Goal: Task Accomplishment & Management: Manage account settings

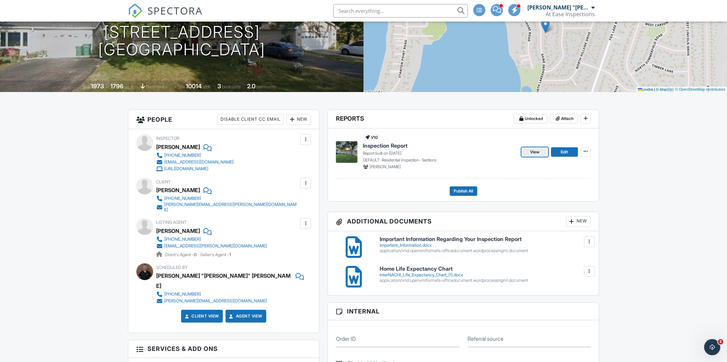
click at [532, 153] on span "View" at bounding box center [534, 151] width 9 height 7
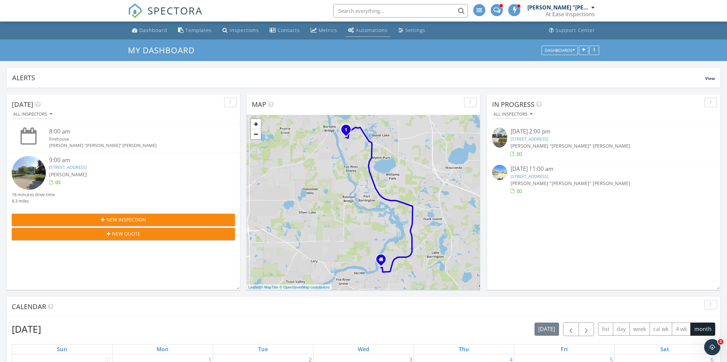
click at [373, 28] on div "Automations" at bounding box center [372, 30] width 32 height 6
click at [410, 27] on div "Settings" at bounding box center [415, 30] width 20 height 6
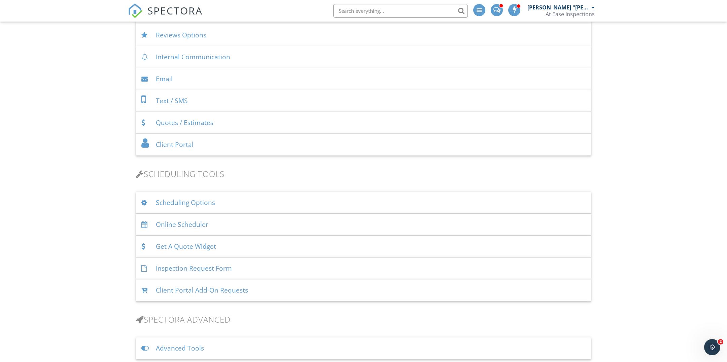
scroll to position [21, 0]
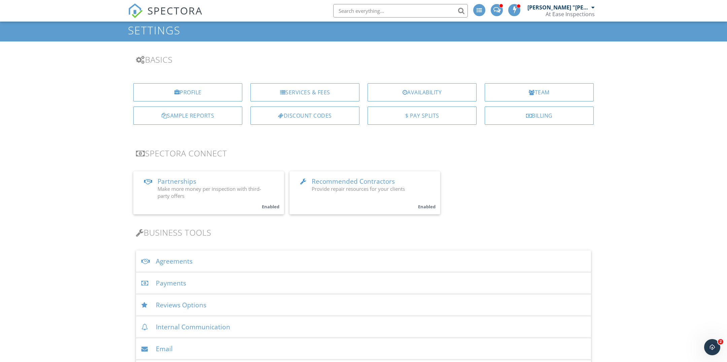
click at [213, 174] on link "Partnerships Make more money per inspection with third-party offers Enabled" at bounding box center [208, 192] width 151 height 43
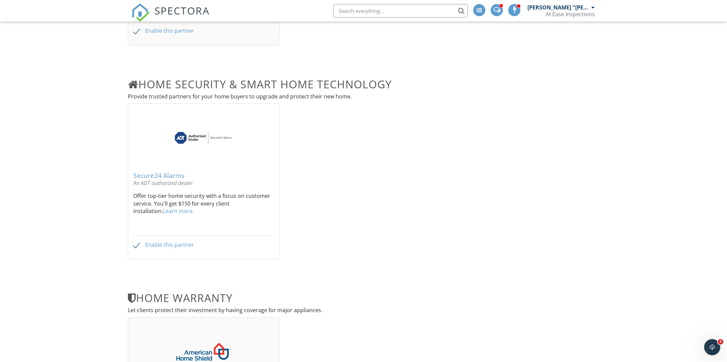
scroll to position [307, 0]
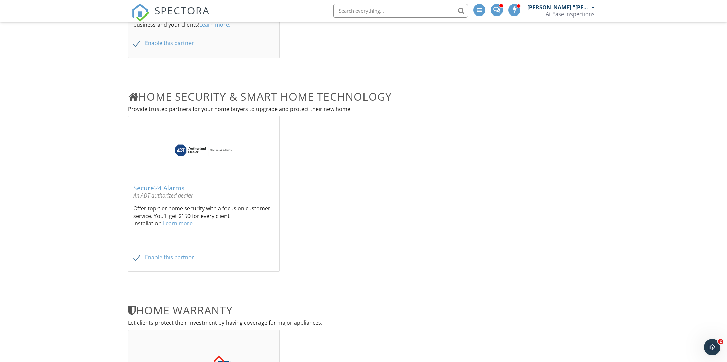
click at [229, 142] on img at bounding box center [203, 149] width 63 height 25
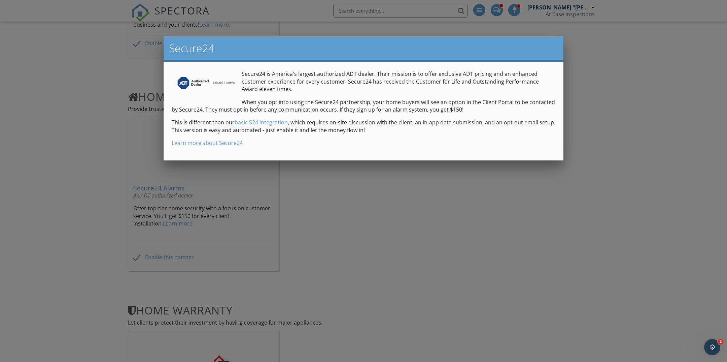
click at [491, 214] on div at bounding box center [363, 192] width 727 height 452
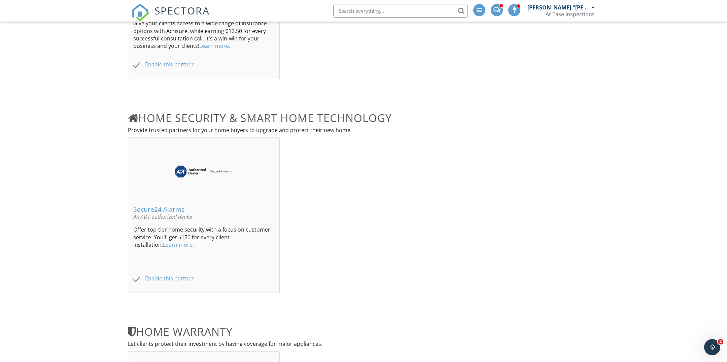
scroll to position [673, 0]
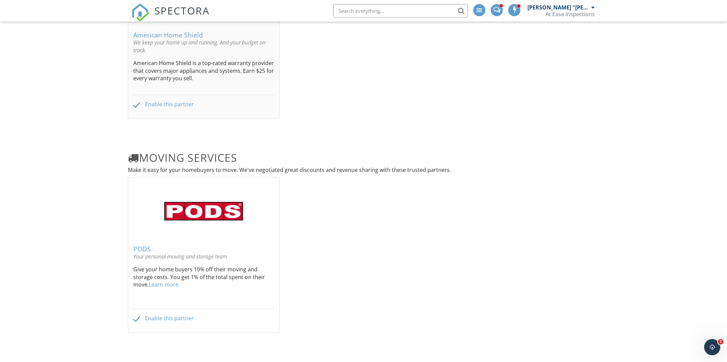
click at [162, 316] on label "Enable this partner" at bounding box center [163, 318] width 61 height 6
click at [174, 317] on label "Enable this partner" at bounding box center [163, 318] width 61 height 6
click at [138, 317] on input "Enable this partner" at bounding box center [135, 319] width 4 height 4
checkbox input "true"
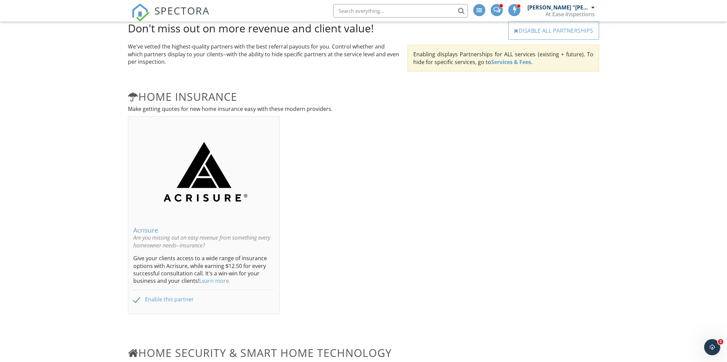
scroll to position [0, 0]
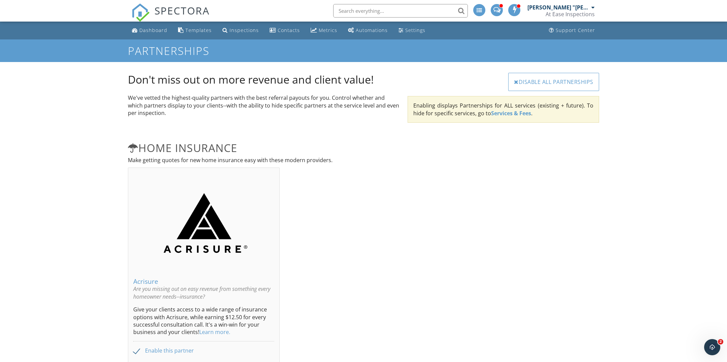
click at [260, 95] on p "We've vetted the highest-quality partners with the best referral payouts for yo…" at bounding box center [264, 105] width 272 height 23
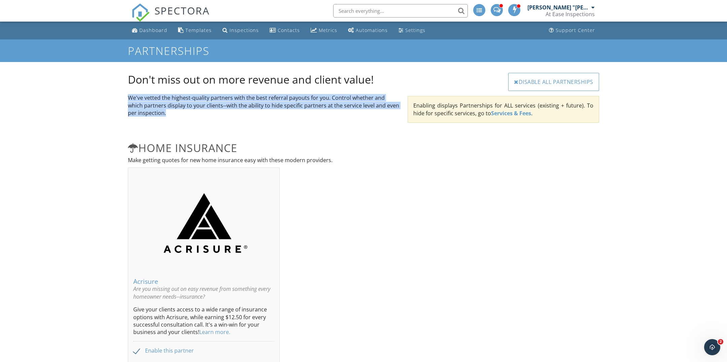
click at [260, 95] on p "We've vetted the highest-quality partners with the best referral payouts for yo…" at bounding box center [264, 105] width 272 height 23
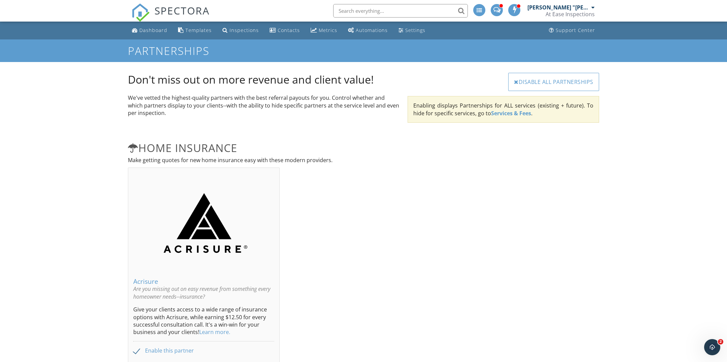
click at [298, 95] on p "We've vetted the highest-quality partners with the best referral payouts for yo…" at bounding box center [264, 105] width 272 height 23
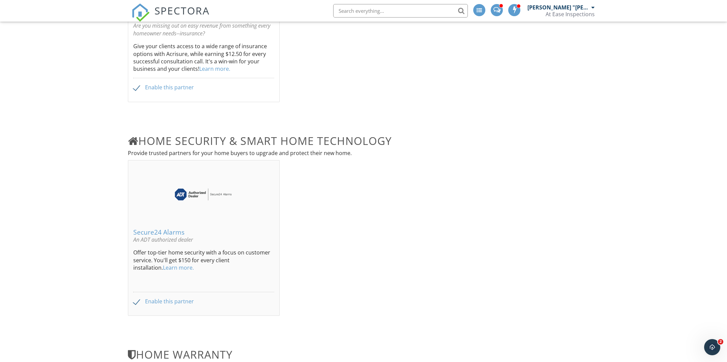
scroll to position [155, 0]
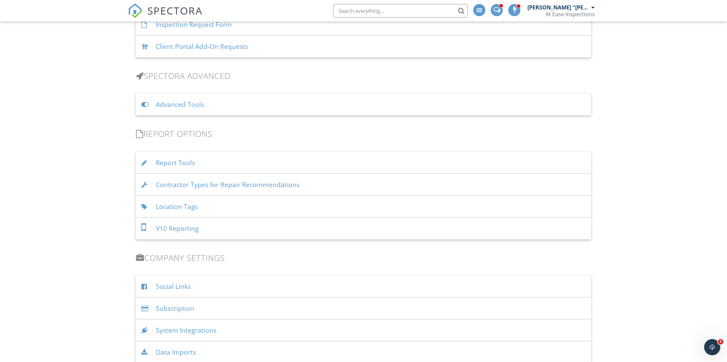
scroll to position [590, 0]
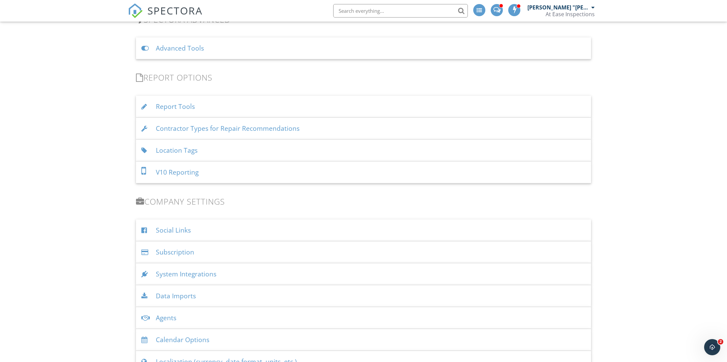
click at [242, 274] on div "System Integrations" at bounding box center [363, 274] width 455 height 22
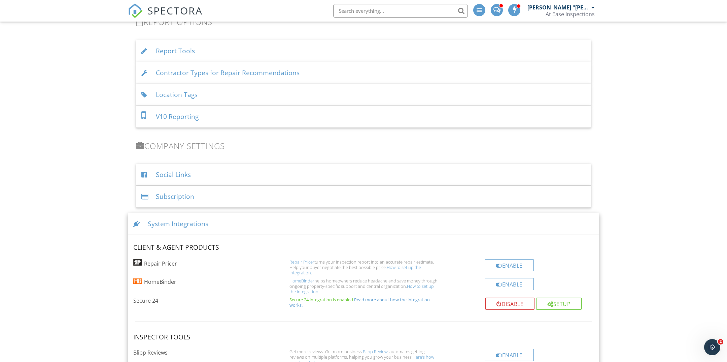
scroll to position [636, 0]
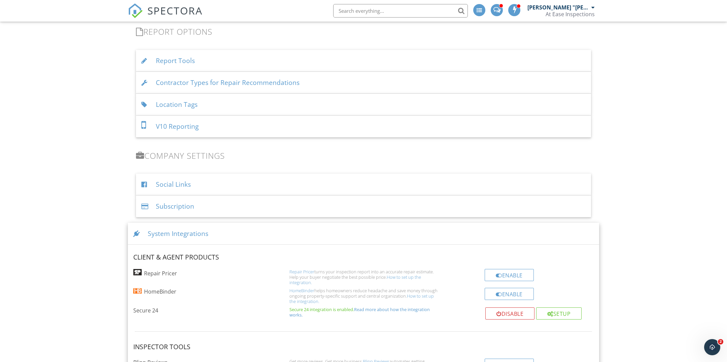
click at [282, 208] on div "Subscription" at bounding box center [363, 206] width 455 height 22
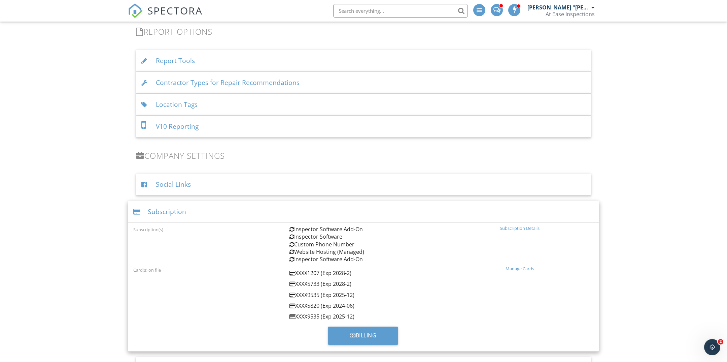
click at [517, 267] on div "Manage Cards" at bounding box center [520, 268] width 148 height 5
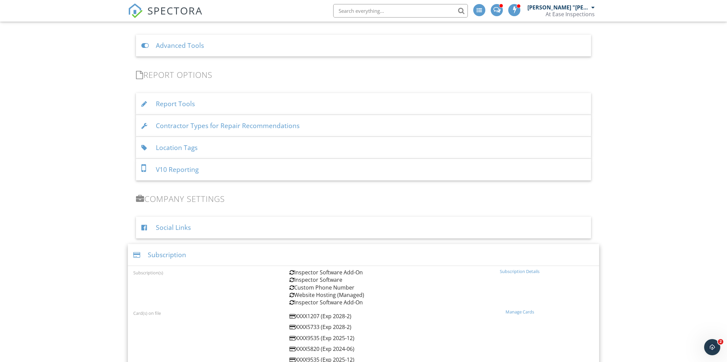
scroll to position [544, 0]
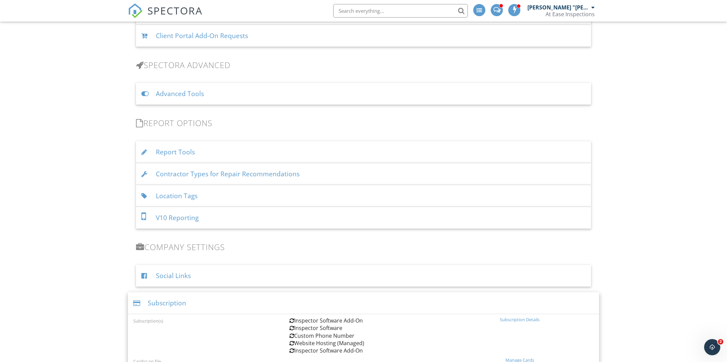
click at [234, 221] on div "V10 Reporting" at bounding box center [363, 218] width 455 height 22
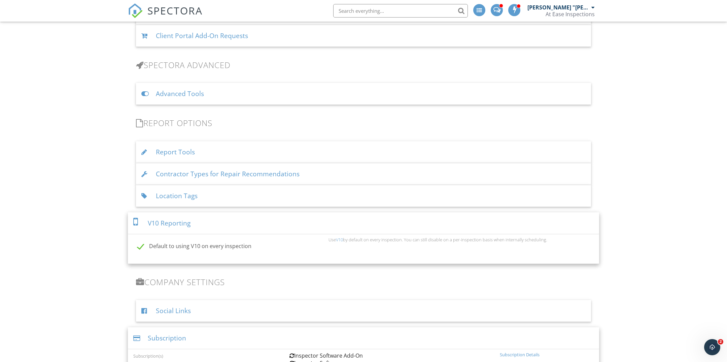
click at [234, 221] on div "V10 Reporting" at bounding box center [363, 223] width 471 height 22
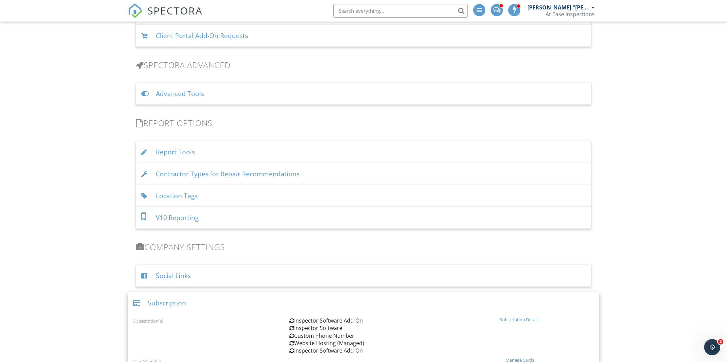
click at [246, 201] on div "Location Tags" at bounding box center [363, 196] width 455 height 22
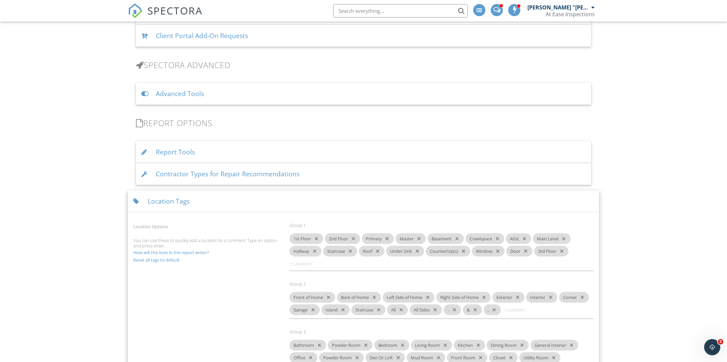
click at [246, 201] on div "Location Tags" at bounding box center [363, 201] width 471 height 22
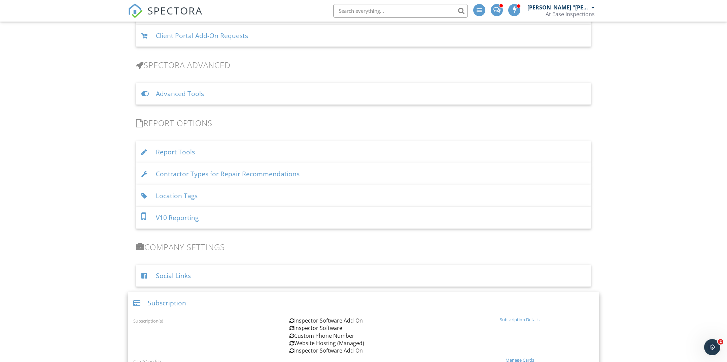
click at [261, 175] on div "Contractor Types for Repair Recommendations" at bounding box center [363, 174] width 455 height 22
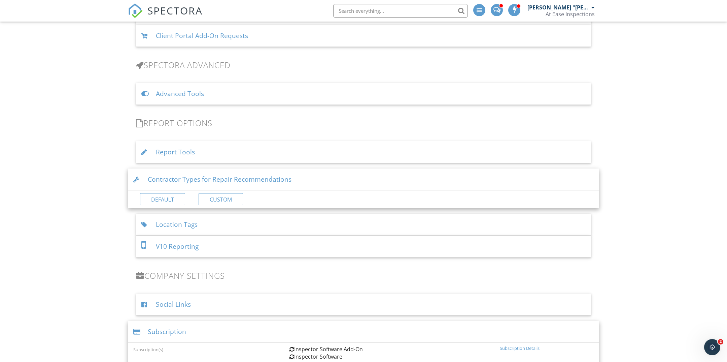
click at [261, 175] on div "Contractor Types for Repair Recommendations" at bounding box center [363, 179] width 471 height 22
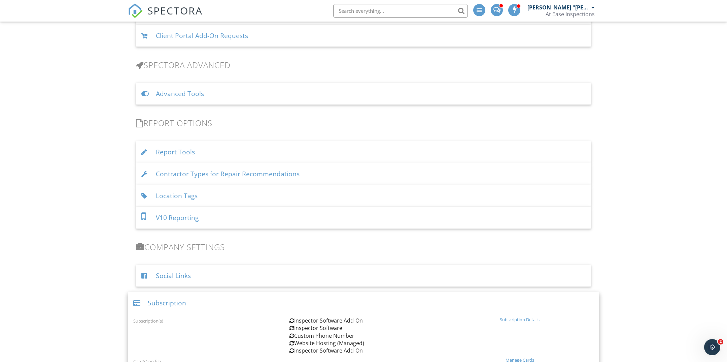
click at [262, 152] on div "Report Tools" at bounding box center [363, 152] width 455 height 22
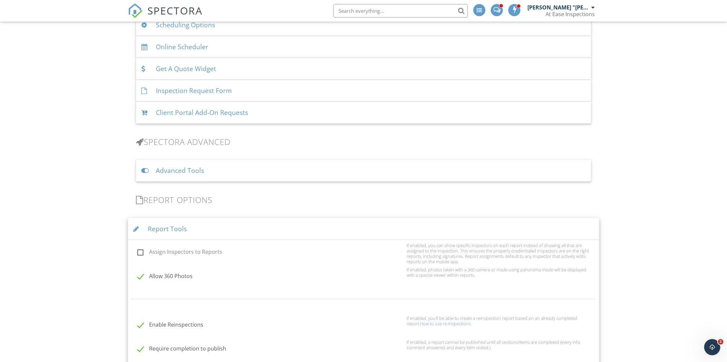
scroll to position [464, 0]
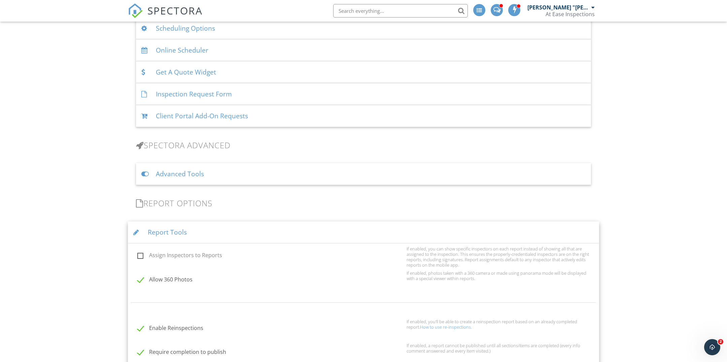
click at [327, 166] on div "Advanced Tools" at bounding box center [363, 174] width 455 height 22
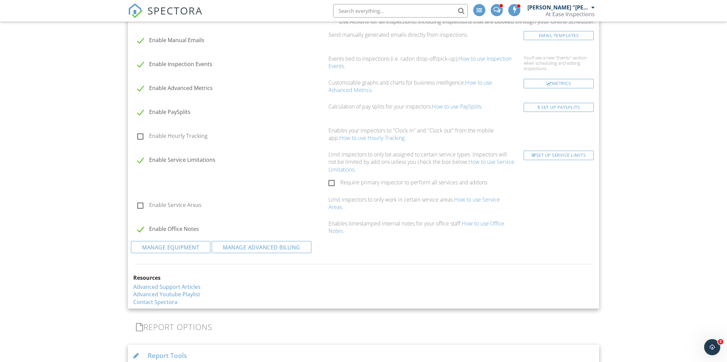
scroll to position [655, 0]
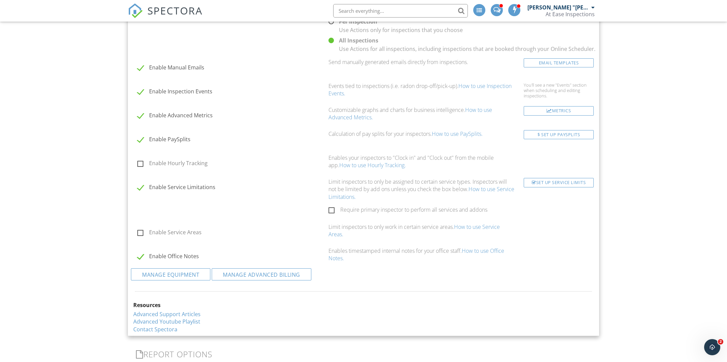
click at [143, 139] on label "Enable PaySplits" at bounding box center [230, 140] width 187 height 8
checkbox input "false"
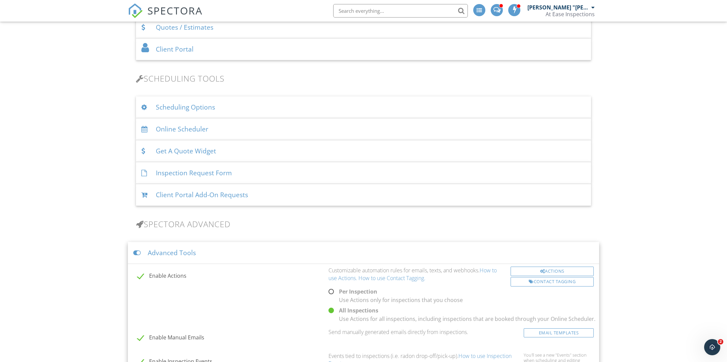
scroll to position [418, 0]
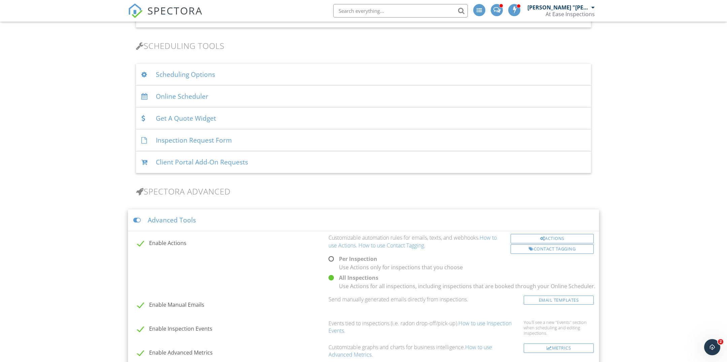
click at [208, 159] on div "Client Portal Add-On Requests" at bounding box center [363, 162] width 455 height 22
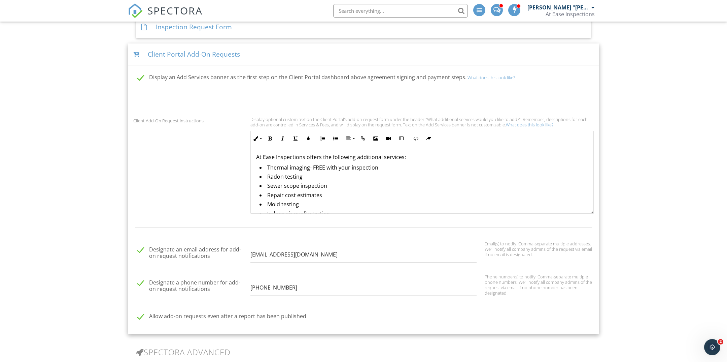
scroll to position [487, 0]
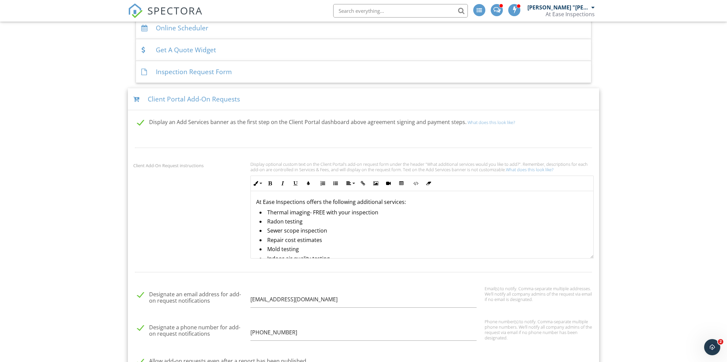
click at [200, 67] on div "Inspection Request Form" at bounding box center [363, 72] width 455 height 22
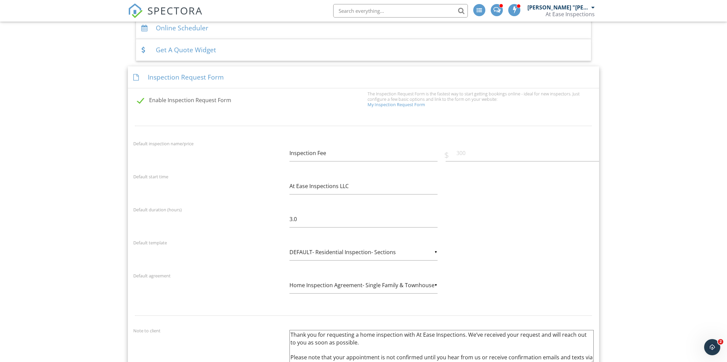
scroll to position [482, 0]
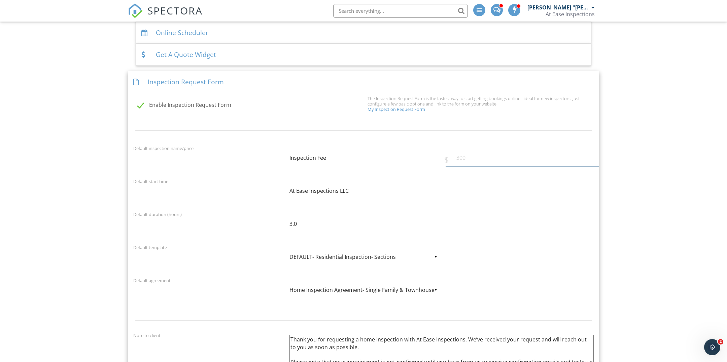
click at [480, 161] on input "number" at bounding box center [523, 157] width 154 height 16
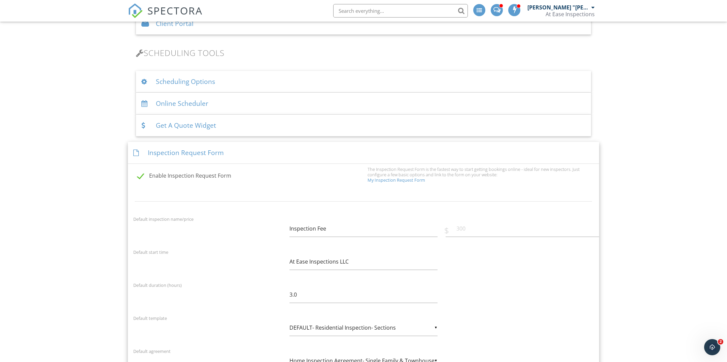
click at [202, 114] on div "Get A Quote Widget" at bounding box center [363, 125] width 455 height 22
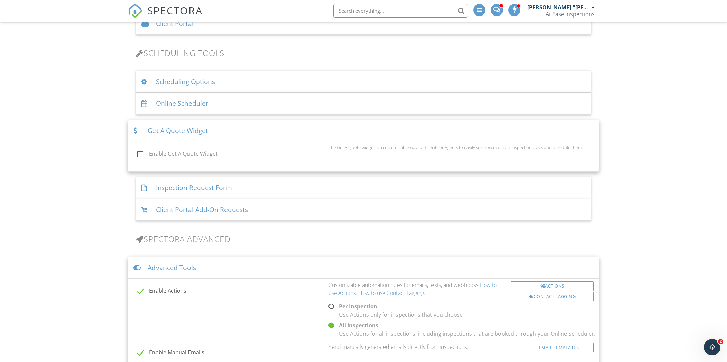
click at [201, 154] on label "Enable Get A Quote Widget" at bounding box center [230, 155] width 187 height 8
click at [138, 154] on input "Enable Get A Quote Widget" at bounding box center [135, 155] width 4 height 4
checkbox input "true"
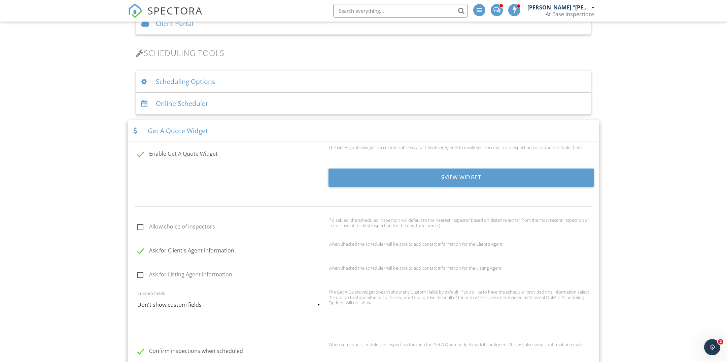
click at [188, 225] on label "Allow choice of inspectors" at bounding box center [230, 227] width 187 height 8
click at [138, 225] on input "Allow choice of inspectors" at bounding box center [135, 227] width 4 height 4
checkbox input "true"
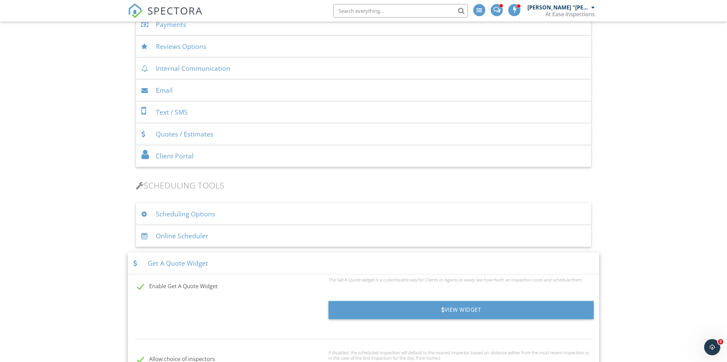
scroll to position [260, 0]
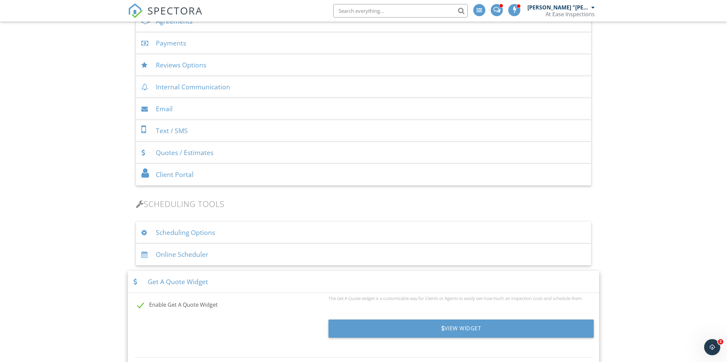
click at [222, 227] on div "Scheduling Options" at bounding box center [363, 233] width 455 height 22
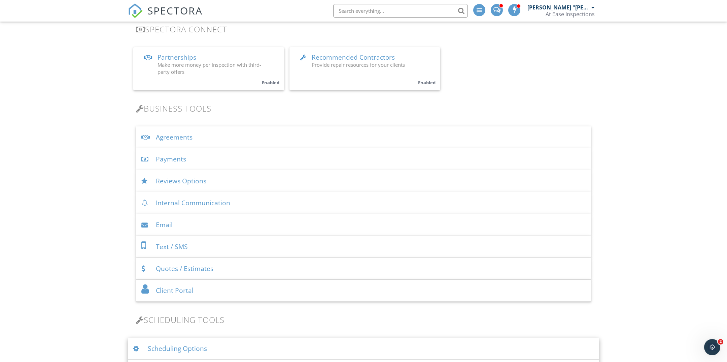
scroll to position [135, 0]
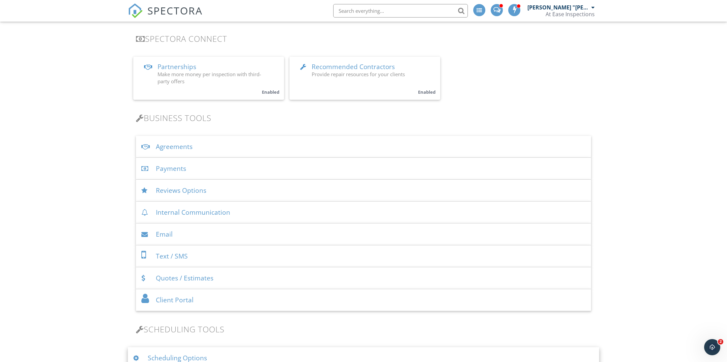
click at [200, 234] on div "Email" at bounding box center [363, 234] width 455 height 22
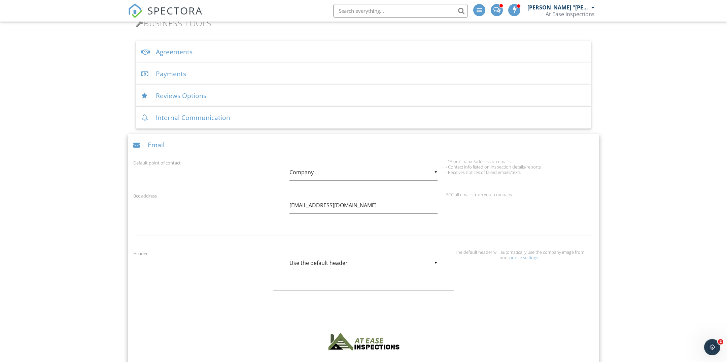
scroll to position [221, 0]
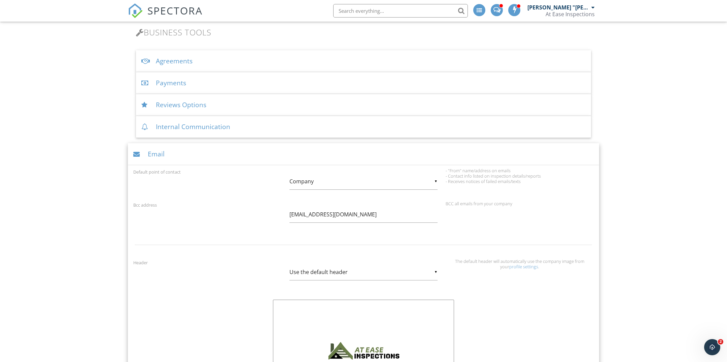
click at [186, 126] on div "Internal Communication" at bounding box center [363, 127] width 455 height 22
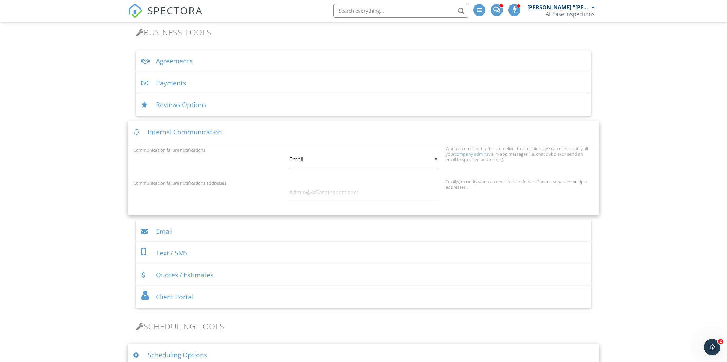
click at [319, 156] on div "▼ Email In-App Message Email In-App Message Email" at bounding box center [364, 159] width 148 height 16
click at [368, 188] on input "text" at bounding box center [364, 192] width 148 height 16
click at [302, 194] on input "Sammy@AtEaseInspect.com" at bounding box center [364, 192] width 148 height 16
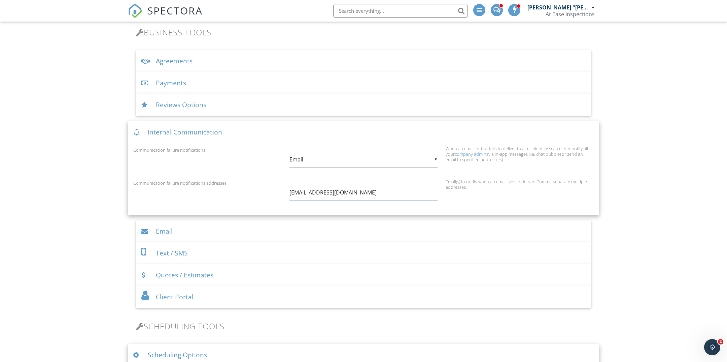
type input "Admin@AtEaseInspect.com"
click at [463, 228] on div "Email" at bounding box center [363, 231] width 455 height 22
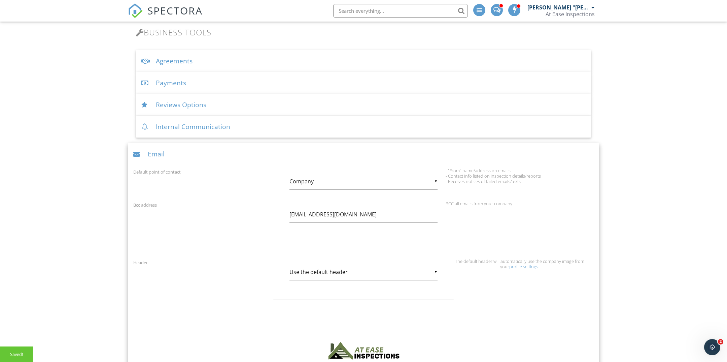
click at [217, 128] on div "Internal Communication" at bounding box center [363, 127] width 455 height 22
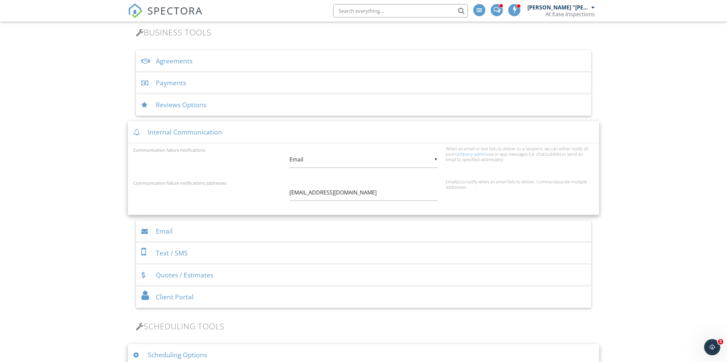
scroll to position [191, 0]
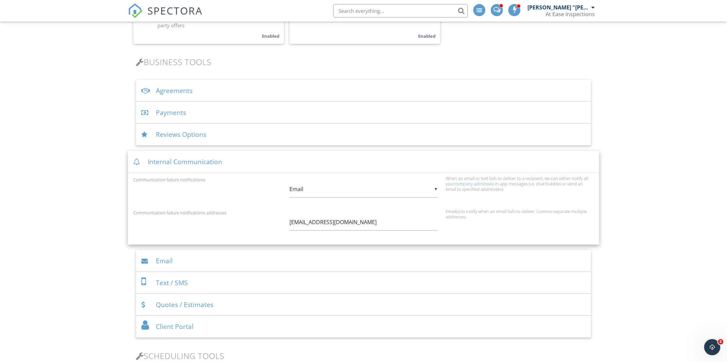
click at [214, 134] on div "Reviews Options" at bounding box center [363, 135] width 455 height 22
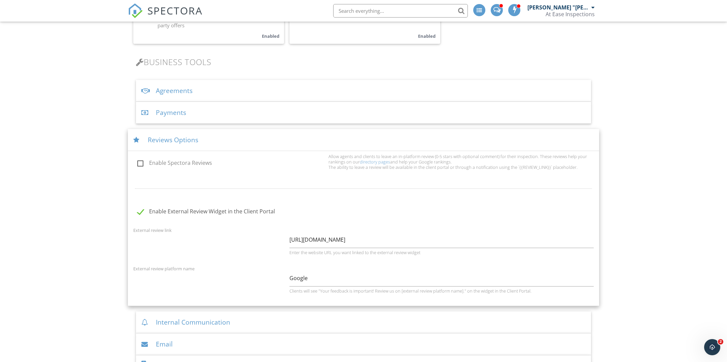
click at [219, 119] on div "Payments" at bounding box center [363, 113] width 455 height 22
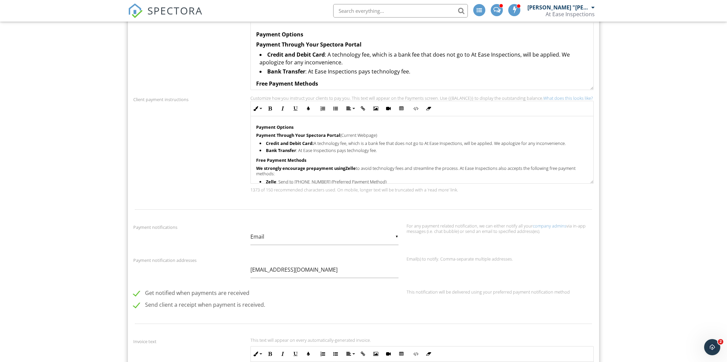
scroll to position [657, 0]
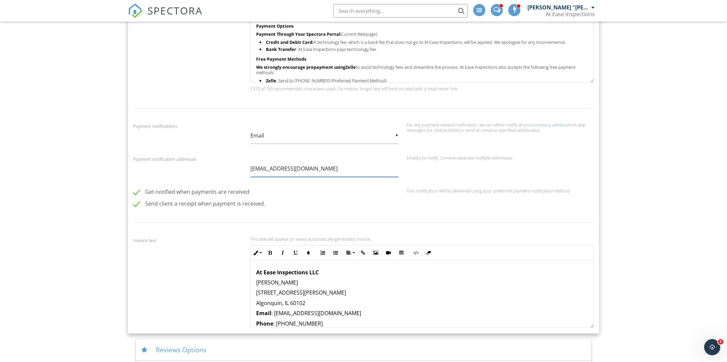
click at [338, 170] on input "Admin@AtEaseInspect.com" at bounding box center [325, 168] width 148 height 16
click at [298, 137] on div "▼ Email In-App Message Email In-App Message Email" at bounding box center [325, 135] width 148 height 16
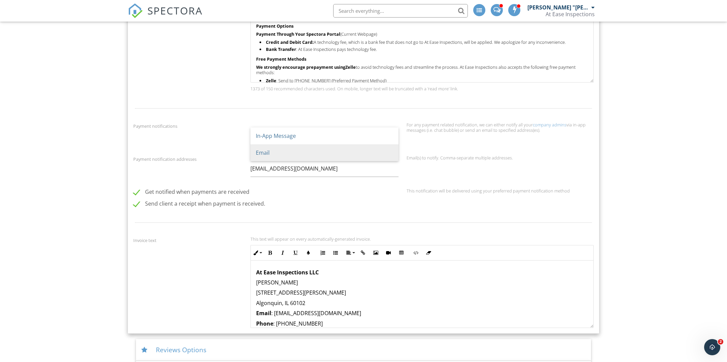
scroll to position [0, 0]
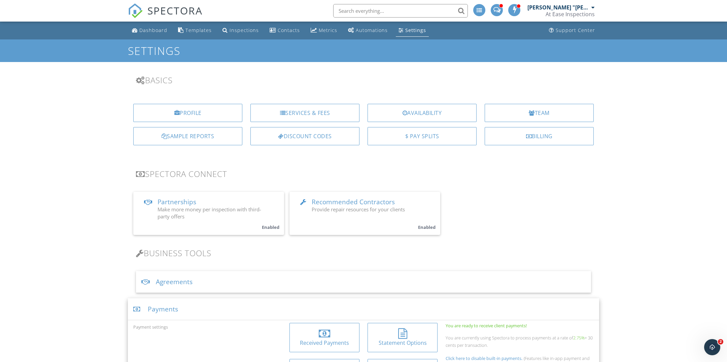
click at [245, 211] on span "Make more money per inspection with third-party offers" at bounding box center [210, 213] width 104 height 14
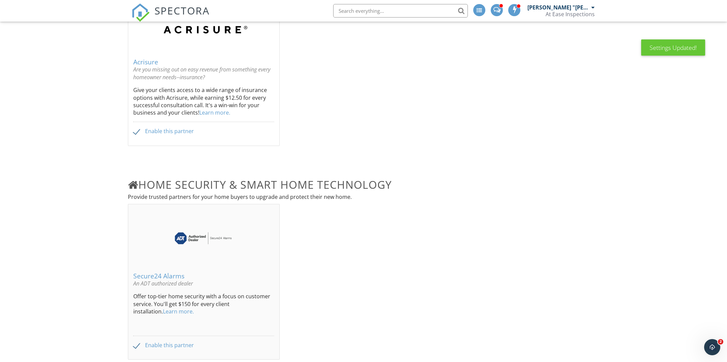
scroll to position [291, 0]
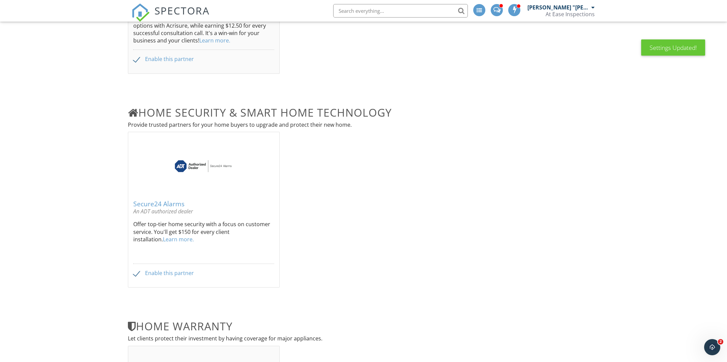
click at [169, 201] on div "Secure24 Alarms" at bounding box center [203, 203] width 141 height 7
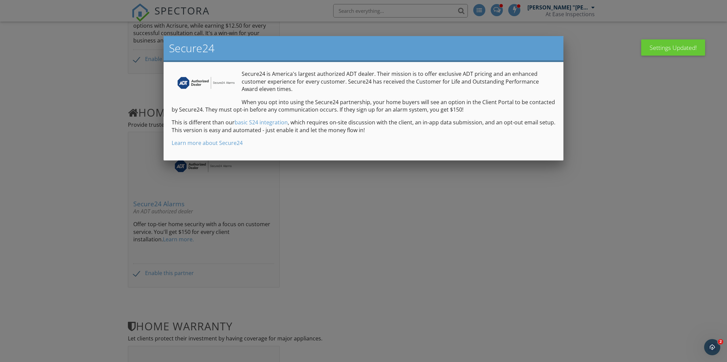
click at [371, 171] on div at bounding box center [363, 192] width 727 height 452
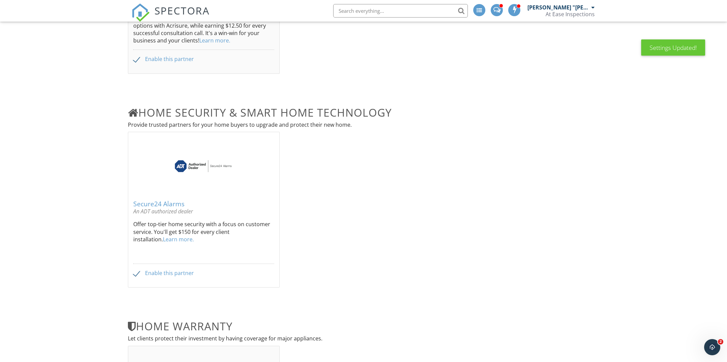
click at [180, 208] on div "An ADT authorized dealer" at bounding box center [203, 210] width 141 height 7
click at [176, 202] on div "Secure24 Alarms" at bounding box center [203, 203] width 141 height 7
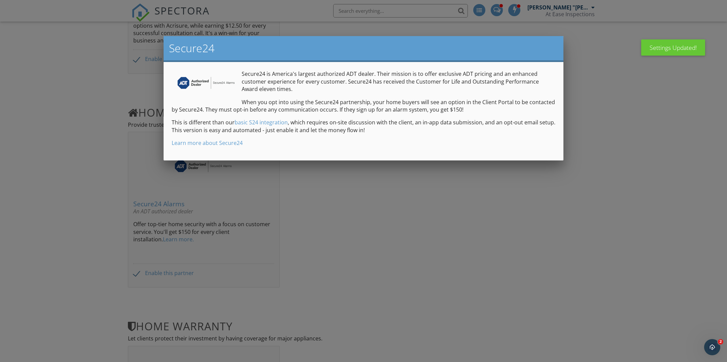
click at [540, 168] on div at bounding box center [363, 192] width 727 height 452
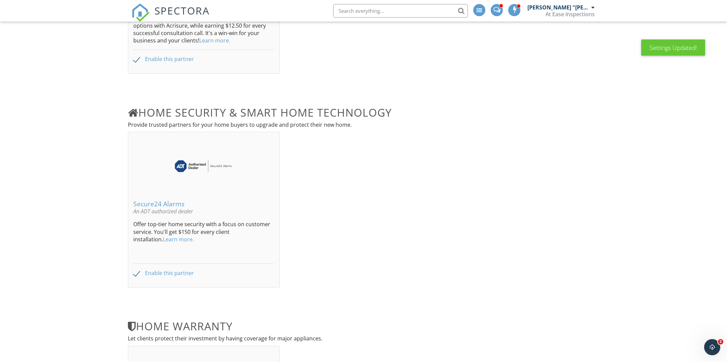
scroll to position [0, 0]
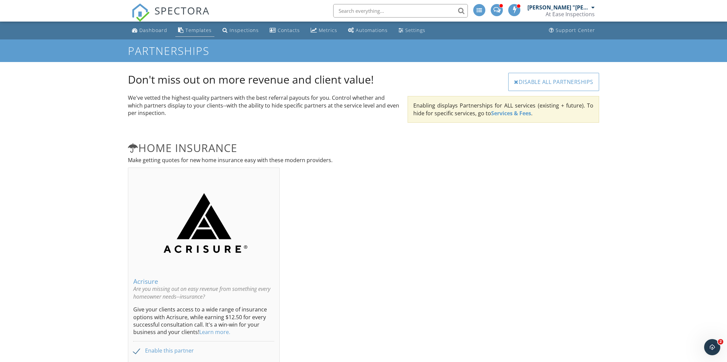
click at [179, 32] on div "Templates" at bounding box center [181, 29] width 6 height 5
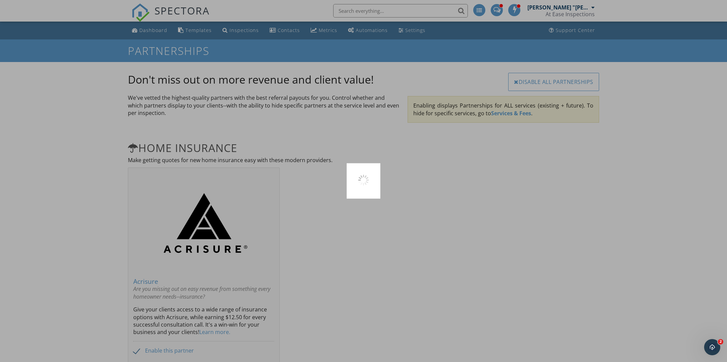
click at [163, 30] on div at bounding box center [363, 181] width 727 height 362
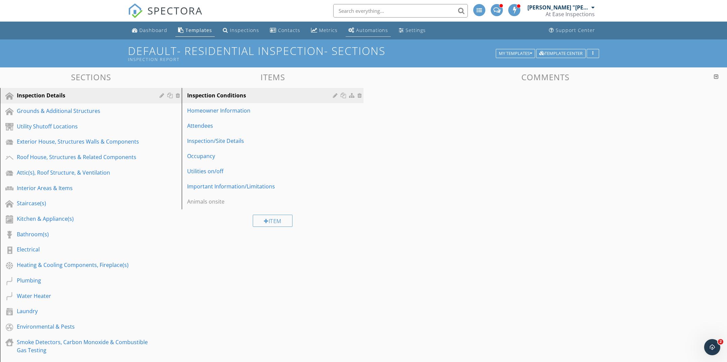
click at [360, 27] on div "Automations" at bounding box center [372, 30] width 32 height 6
